Goal: Entertainment & Leisure: Consume media (video, audio)

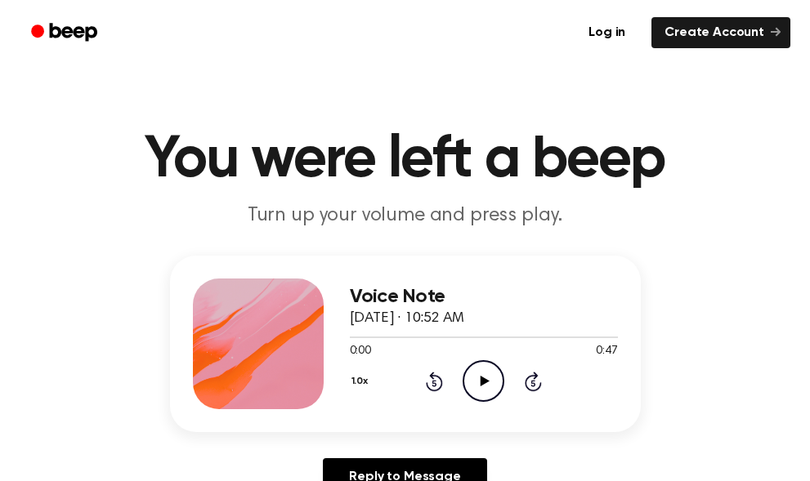
click at [487, 375] on icon "Play Audio" at bounding box center [484, 381] width 42 height 42
click at [473, 392] on icon "Play Audio" at bounding box center [484, 381] width 42 height 42
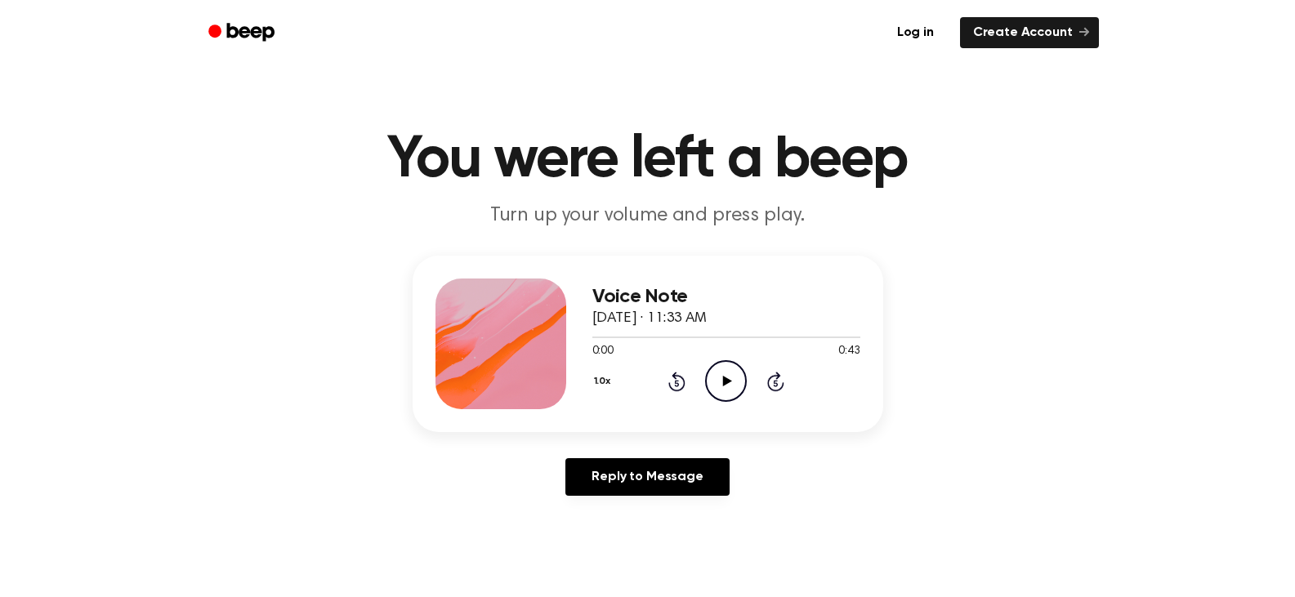
click at [730, 385] on icon "Play Audio" at bounding box center [726, 381] width 42 height 42
click at [717, 376] on icon "Play Audio" at bounding box center [726, 381] width 42 height 42
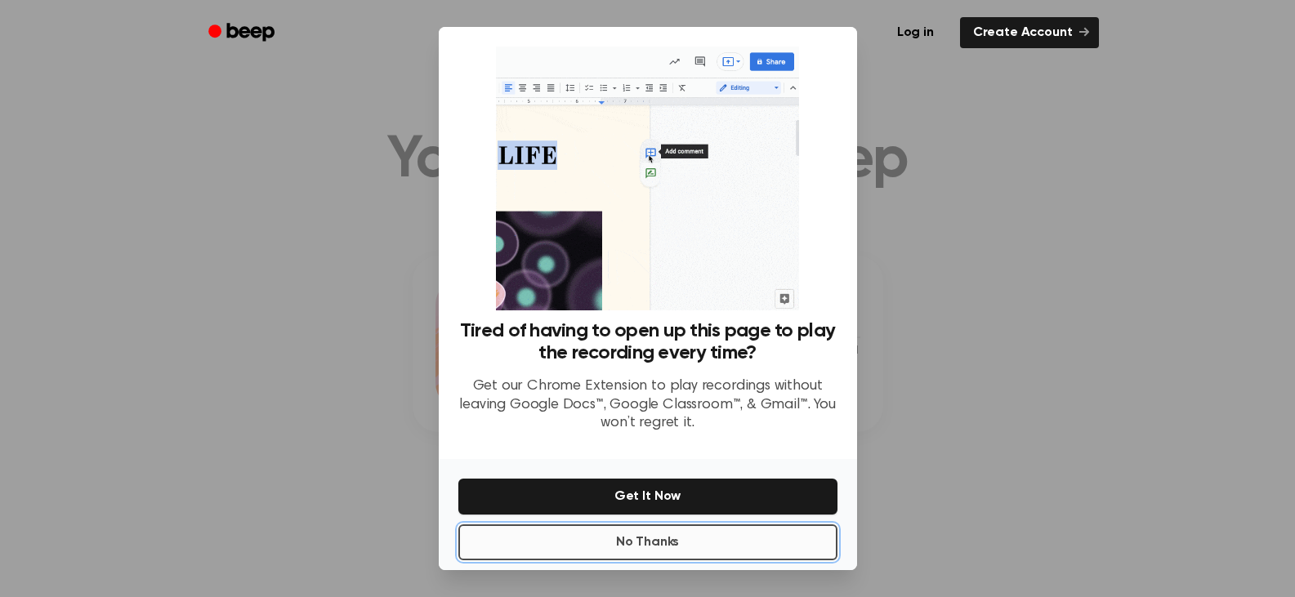
click at [614, 539] on button "No Thanks" at bounding box center [647, 543] width 379 height 36
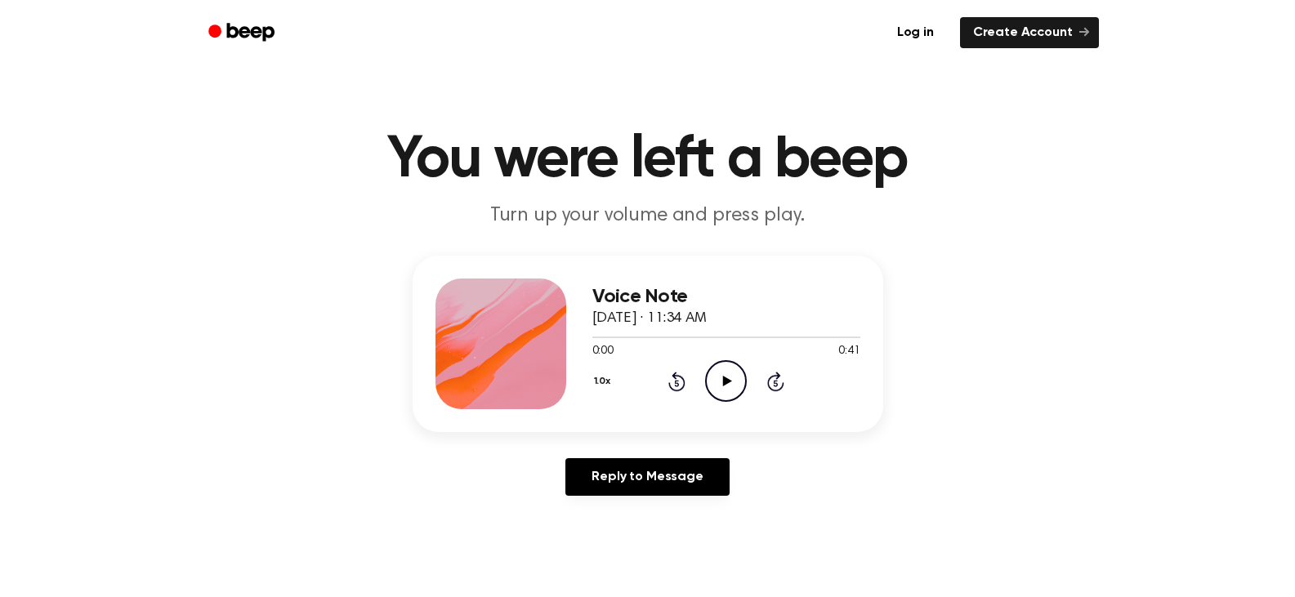
click at [718, 364] on icon "Play Audio" at bounding box center [726, 381] width 42 height 42
click at [730, 385] on icon "Play Audio" at bounding box center [726, 381] width 42 height 42
click at [712, 387] on icon "Play Audio" at bounding box center [726, 381] width 42 height 42
click at [729, 388] on icon "Play Audio" at bounding box center [726, 381] width 42 height 42
click at [740, 384] on icon "Play Audio" at bounding box center [726, 381] width 42 height 42
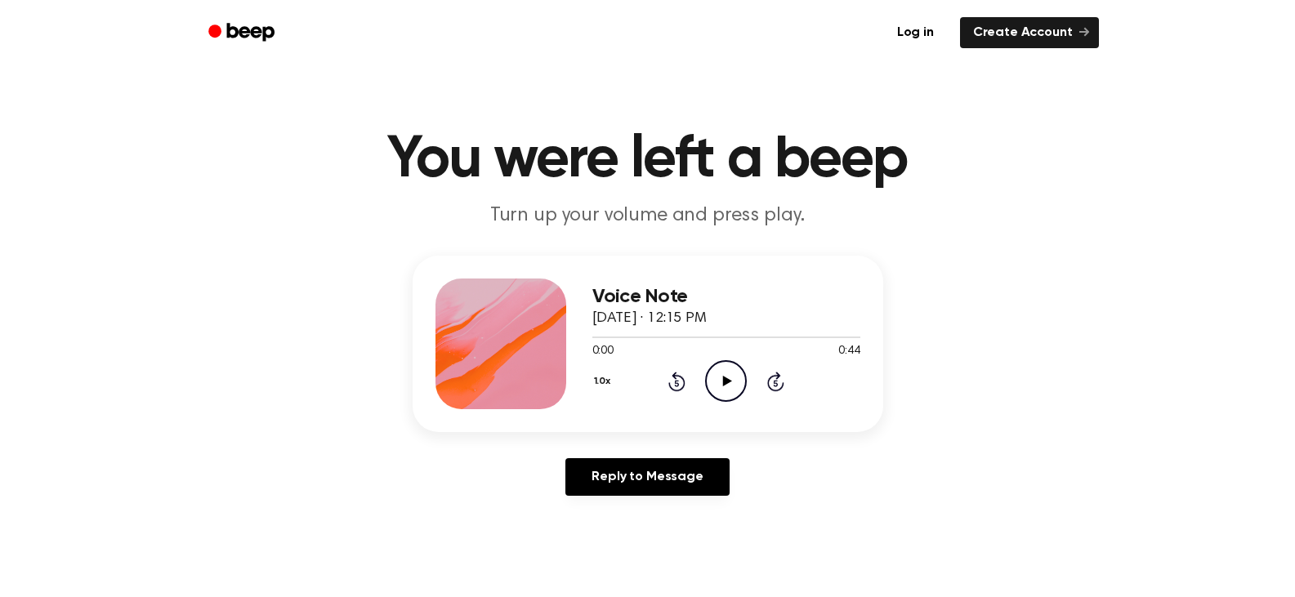
click at [709, 372] on circle at bounding box center [726, 381] width 40 height 40
drag, startPoint x: 731, startPoint y: 393, endPoint x: 738, endPoint y: 407, distance: 15.4
click at [731, 396] on icon "Play Audio" at bounding box center [726, 381] width 42 height 42
click at [731, 381] on icon at bounding box center [727, 381] width 9 height 11
click at [713, 385] on icon "Play Audio" at bounding box center [726, 381] width 42 height 42
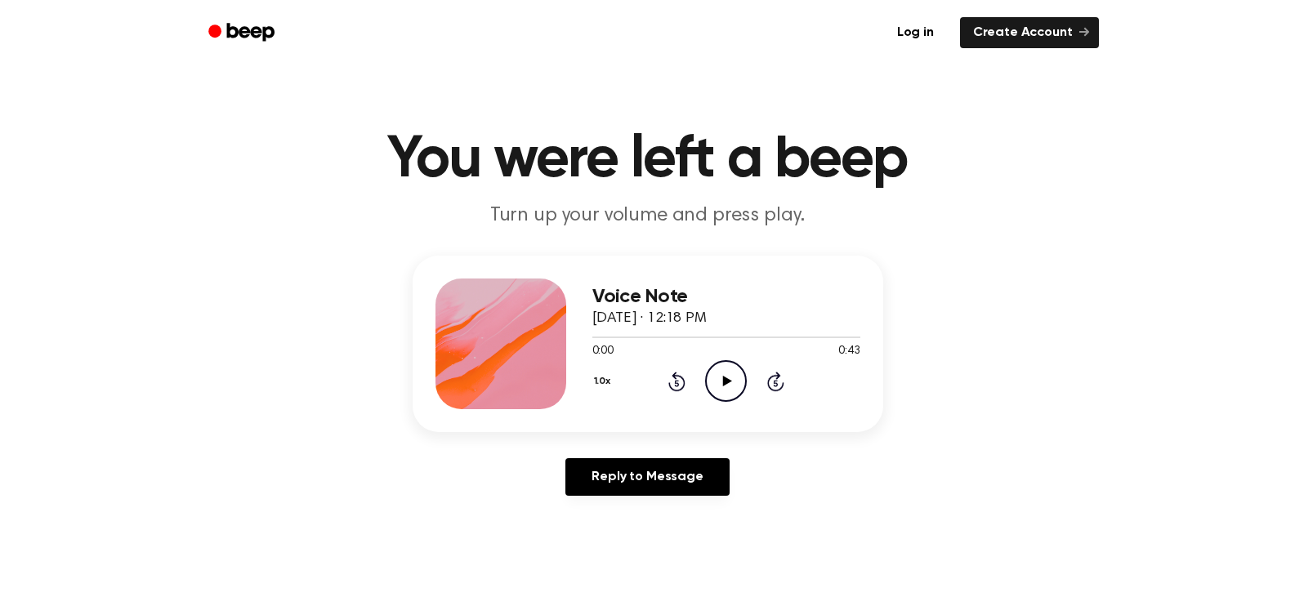
click at [719, 391] on icon "Play Audio" at bounding box center [726, 381] width 42 height 42
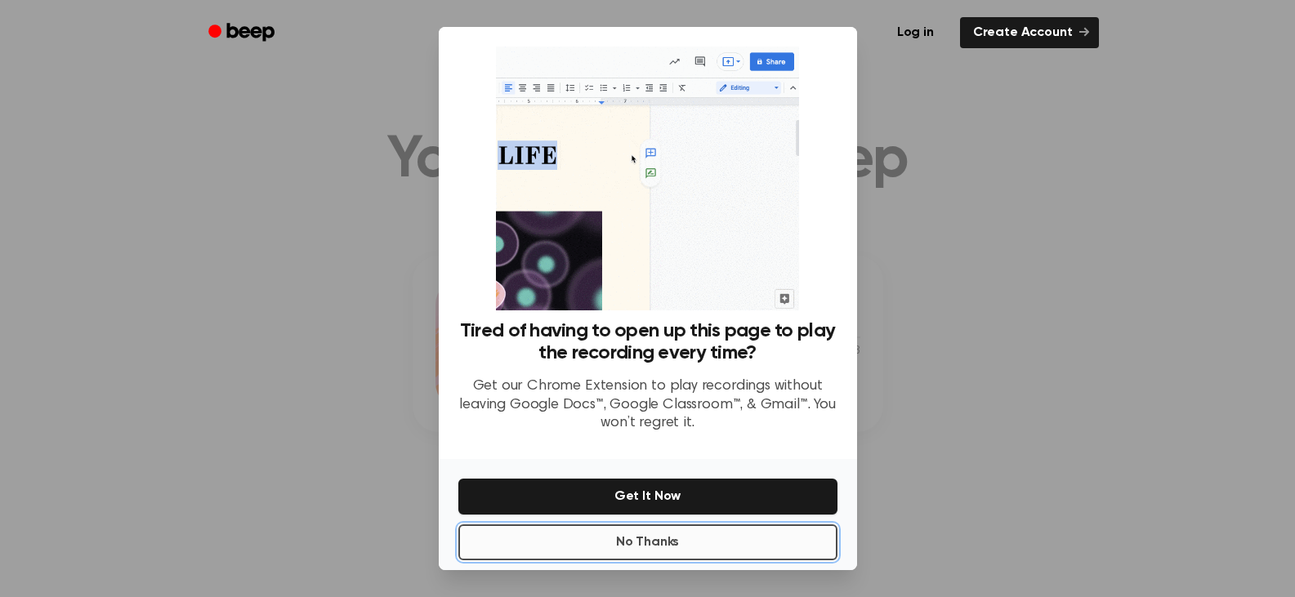
click at [703, 548] on button "No Thanks" at bounding box center [647, 543] width 379 height 36
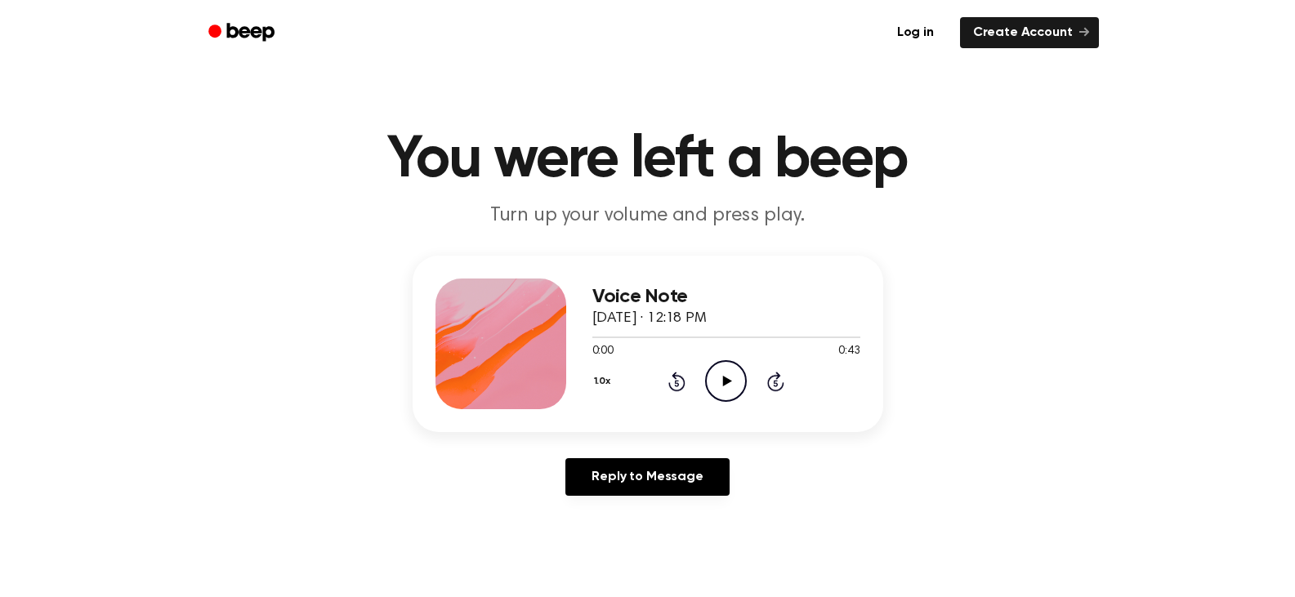
click at [718, 370] on icon "Play Audio" at bounding box center [726, 381] width 42 height 42
click at [728, 380] on icon at bounding box center [727, 381] width 9 height 11
click at [729, 387] on icon "Play Audio" at bounding box center [726, 381] width 42 height 42
click at [735, 383] on icon "Play Audio" at bounding box center [726, 381] width 42 height 42
click at [727, 388] on icon "Play Audio" at bounding box center [726, 381] width 42 height 42
